Goal: Information Seeking & Learning: Learn about a topic

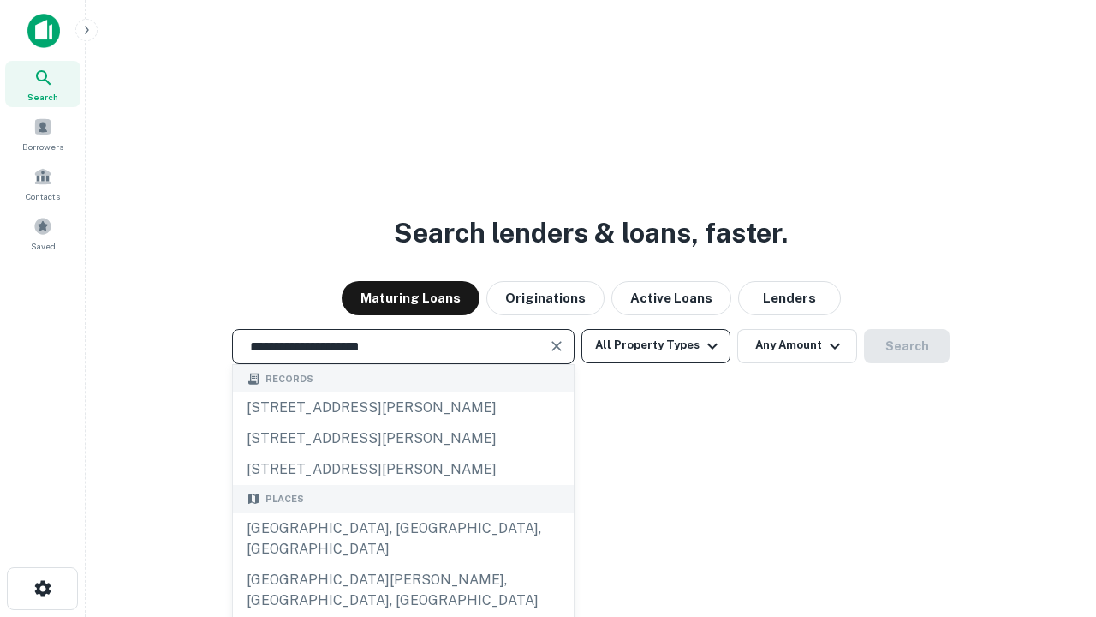
click at [403, 564] on div "[GEOGRAPHIC_DATA], [GEOGRAPHIC_DATA], [GEOGRAPHIC_DATA]" at bounding box center [403, 538] width 341 height 51
click at [656, 345] on button "All Property Types" at bounding box center [656, 346] width 149 height 34
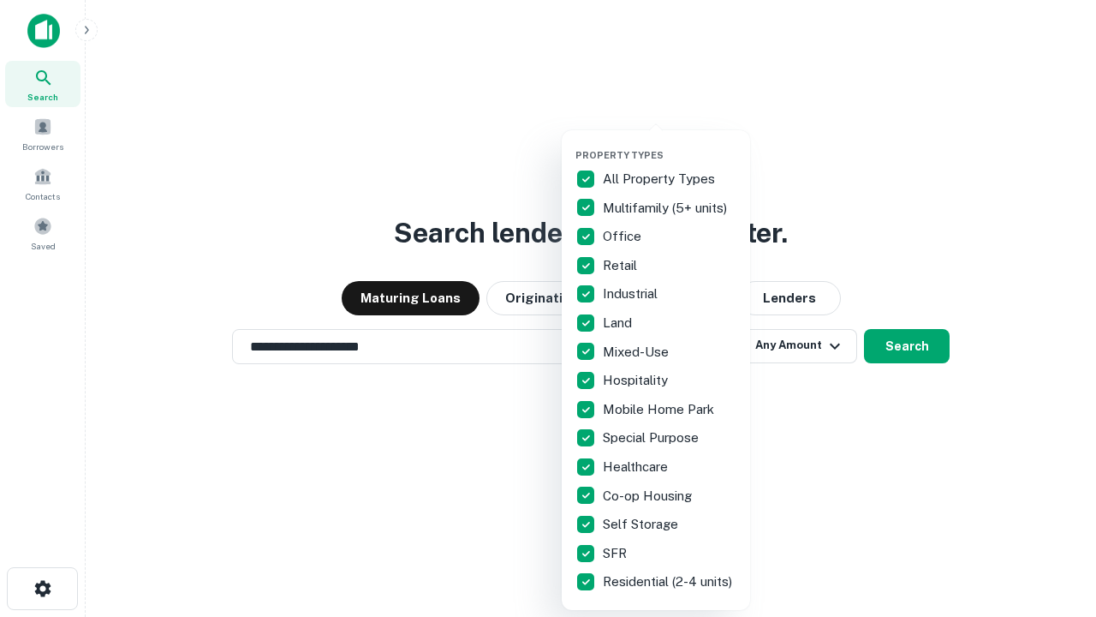
type input "**********"
click at [670, 144] on button "button" at bounding box center [670, 144] width 188 height 1
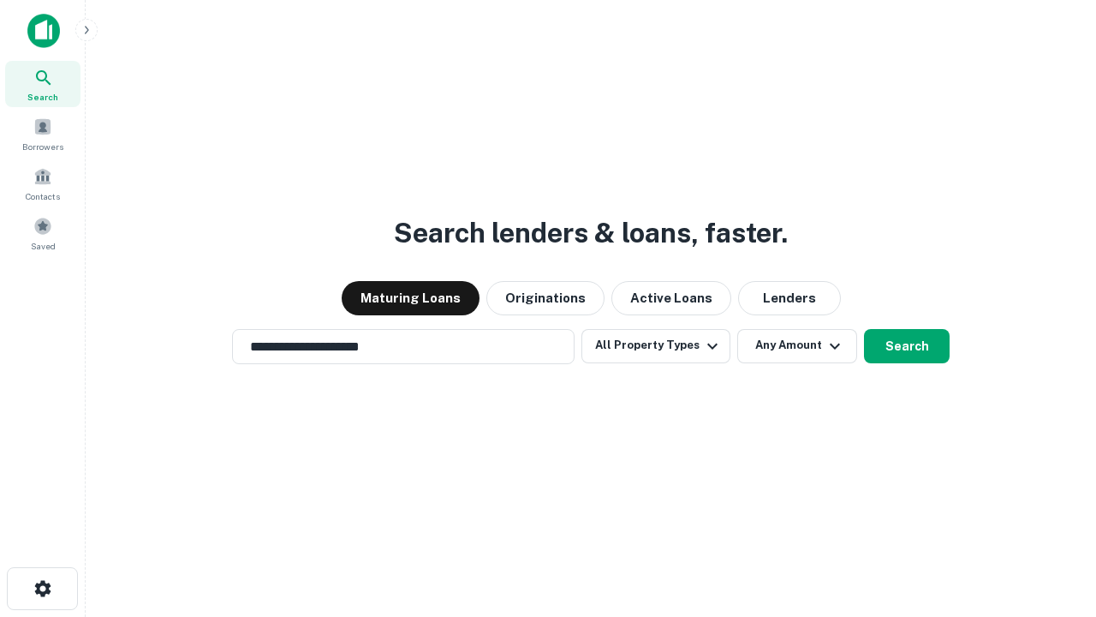
scroll to position [27, 0]
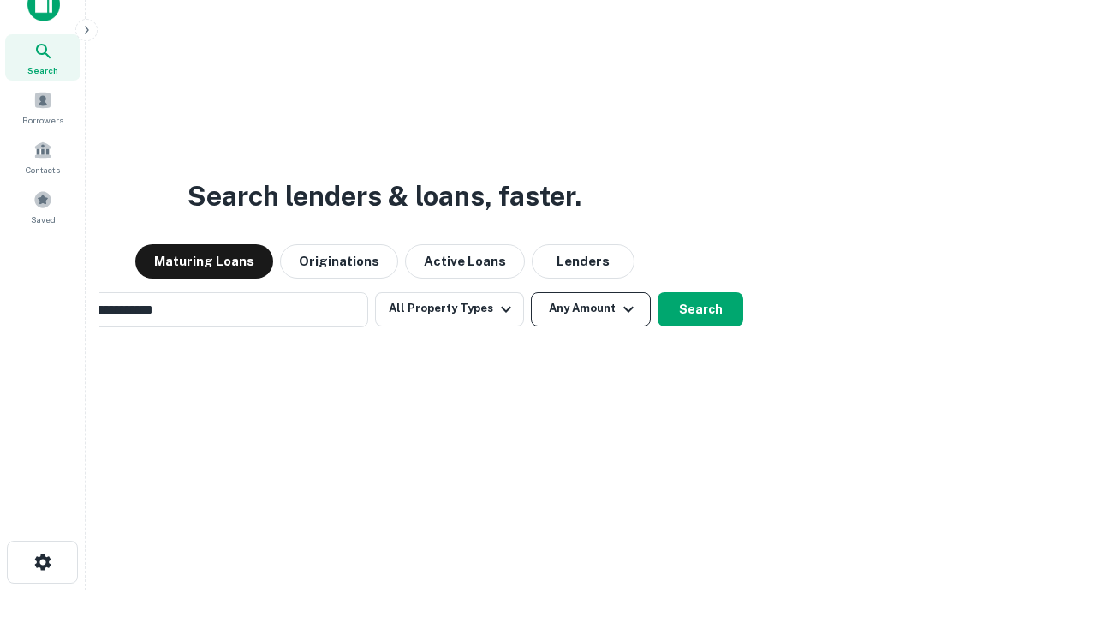
click at [531, 292] on button "Any Amount" at bounding box center [591, 309] width 120 height 34
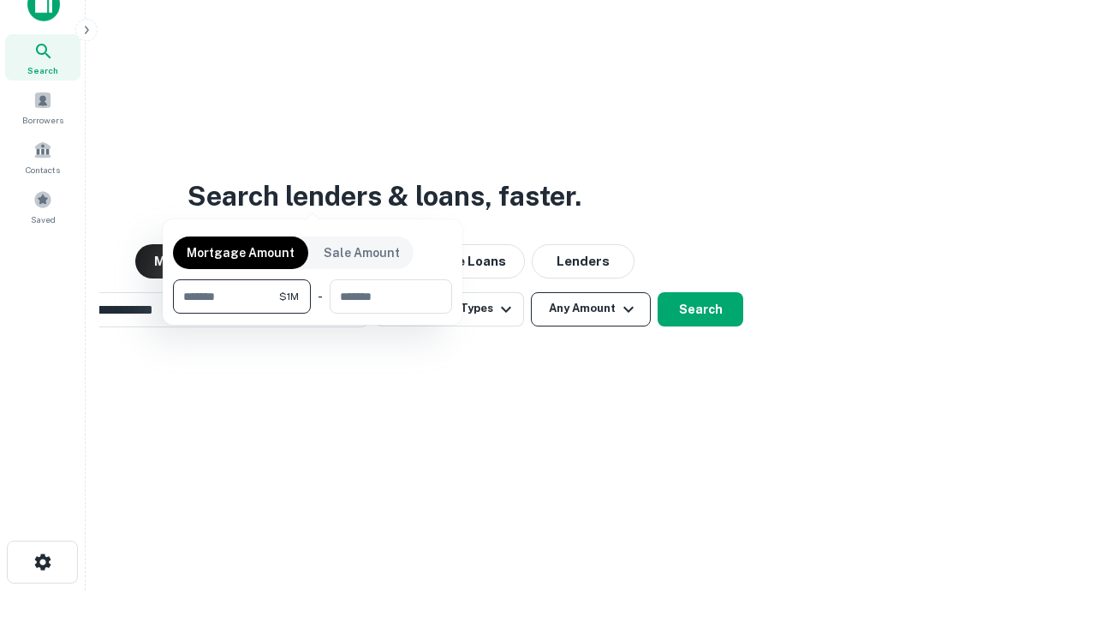
scroll to position [27, 0]
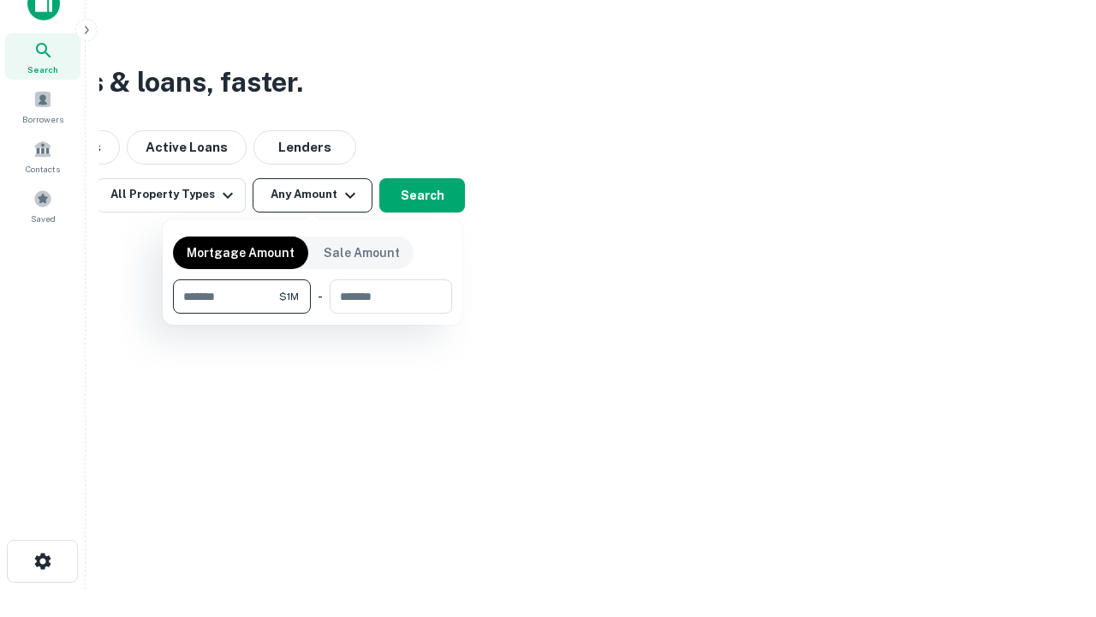
type input "*******"
click at [313, 313] on button "button" at bounding box center [312, 313] width 279 height 1
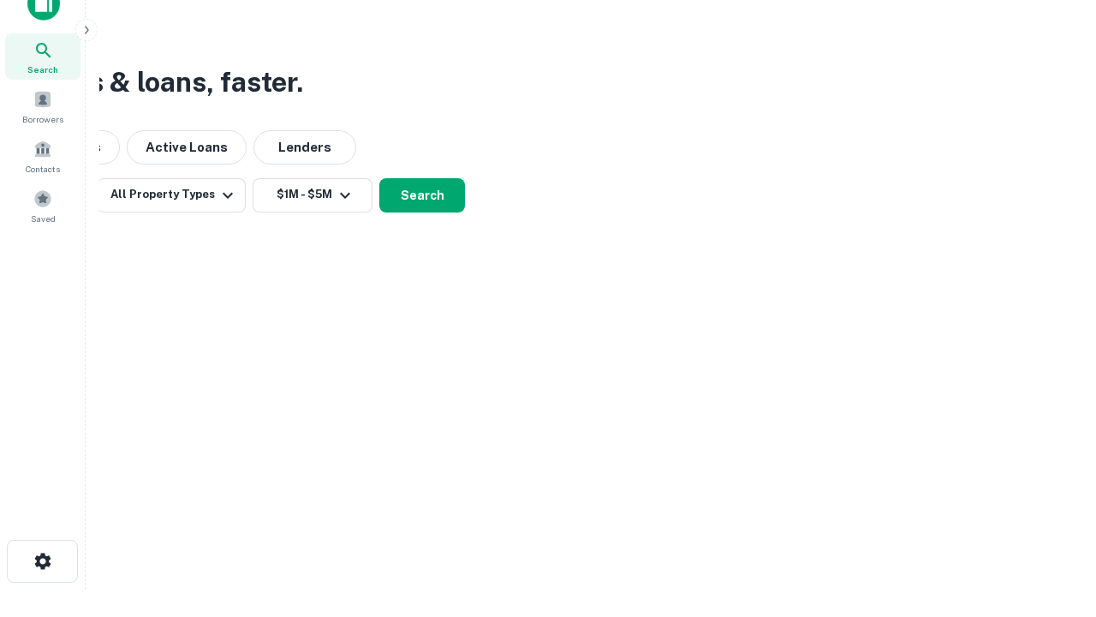
scroll to position [27, 0]
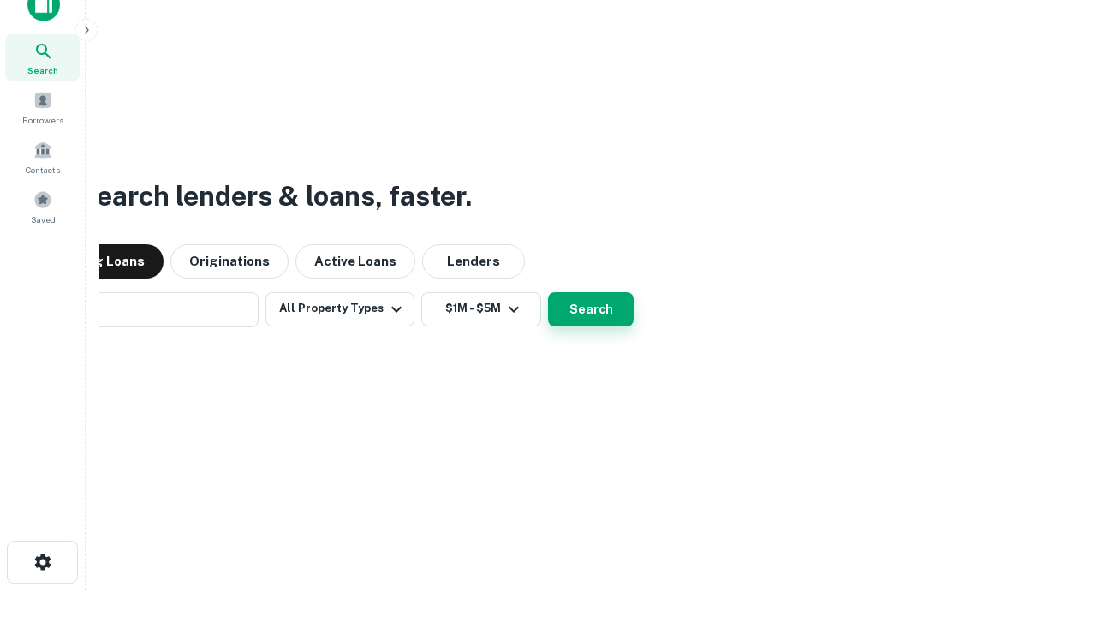
click at [548, 292] on button "Search" at bounding box center [591, 309] width 86 height 34
